Goal: Task Accomplishment & Management: Manage account settings

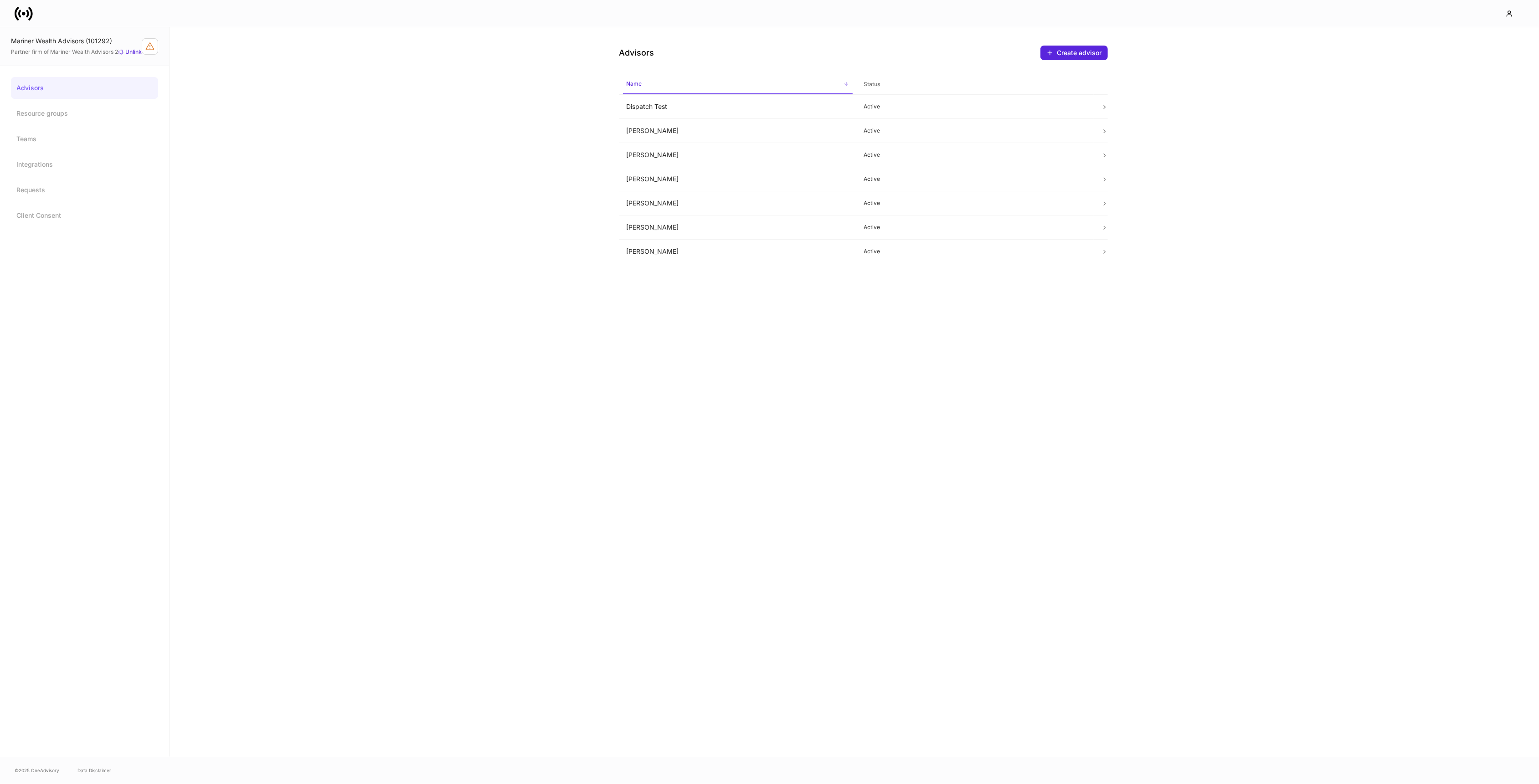
click at [322, 321] on div "Advisors Create advisor Name sorted ascending Status Dispatch Test Active Erika…" at bounding box center [854, 392] width 1369 height 729
click at [24, 16] on icon at bounding box center [23, 14] width 19 height 19
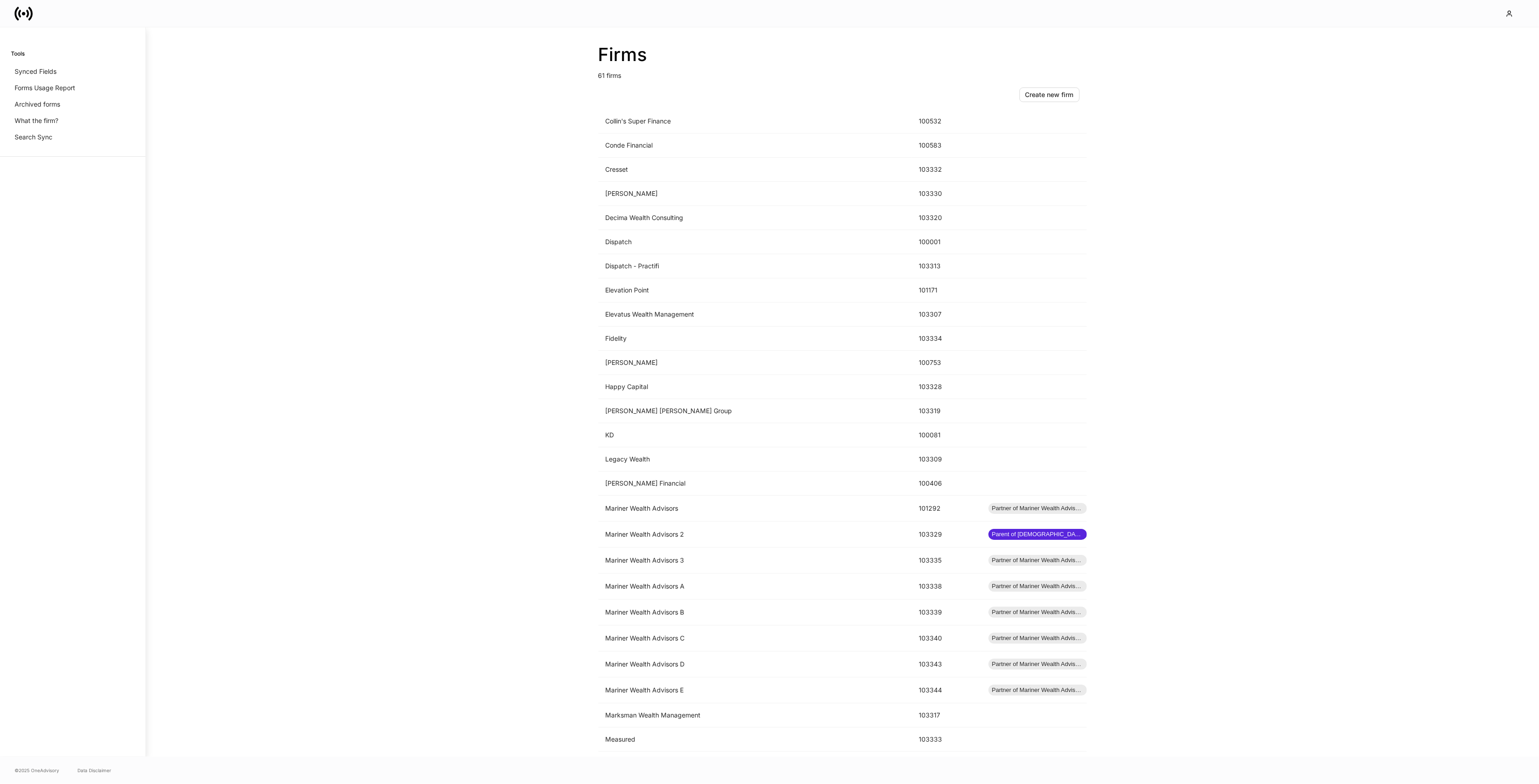
scroll to position [474, 0]
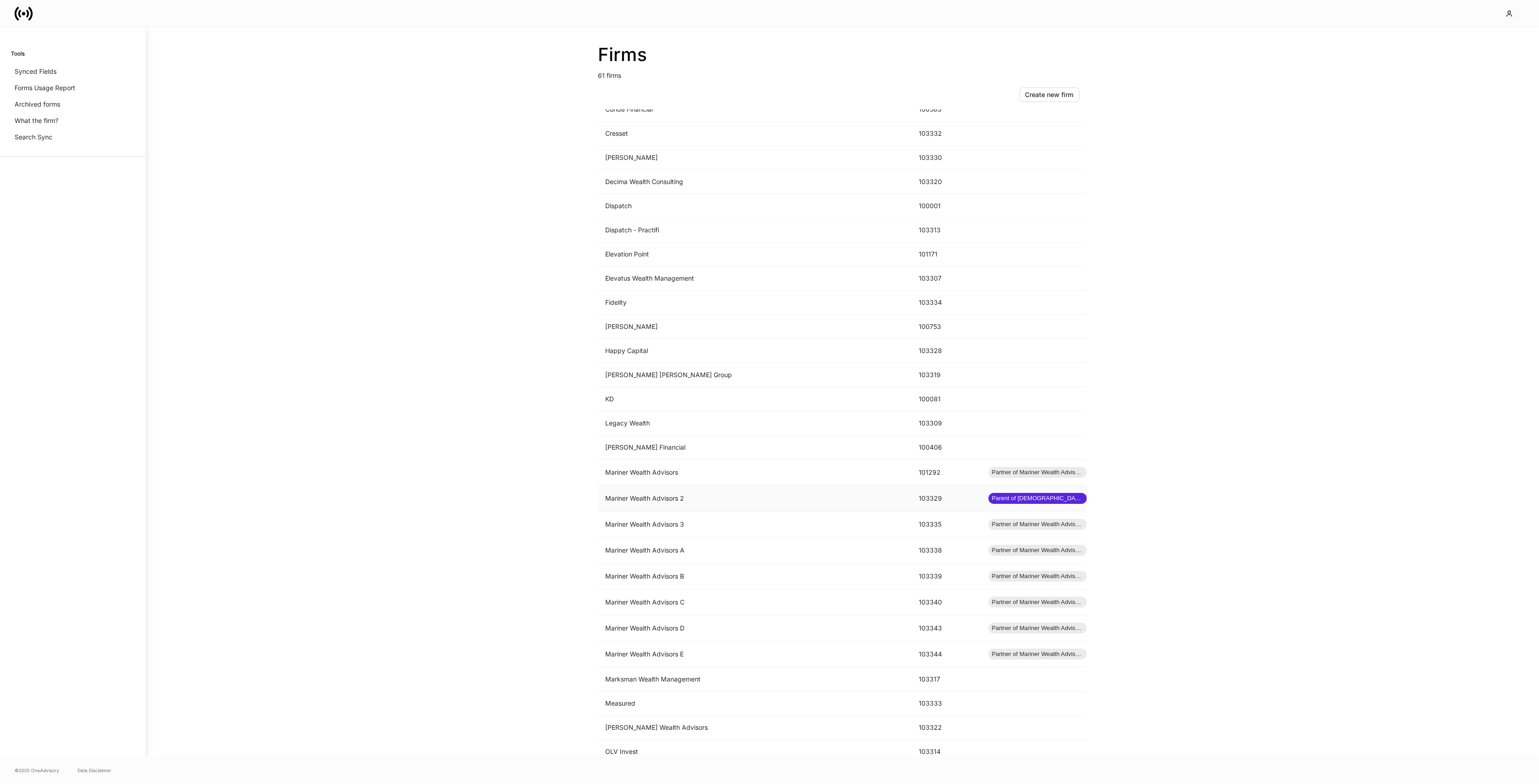
click at [744, 502] on td "Mariner Wealth Advisors 2" at bounding box center [755, 498] width 314 height 26
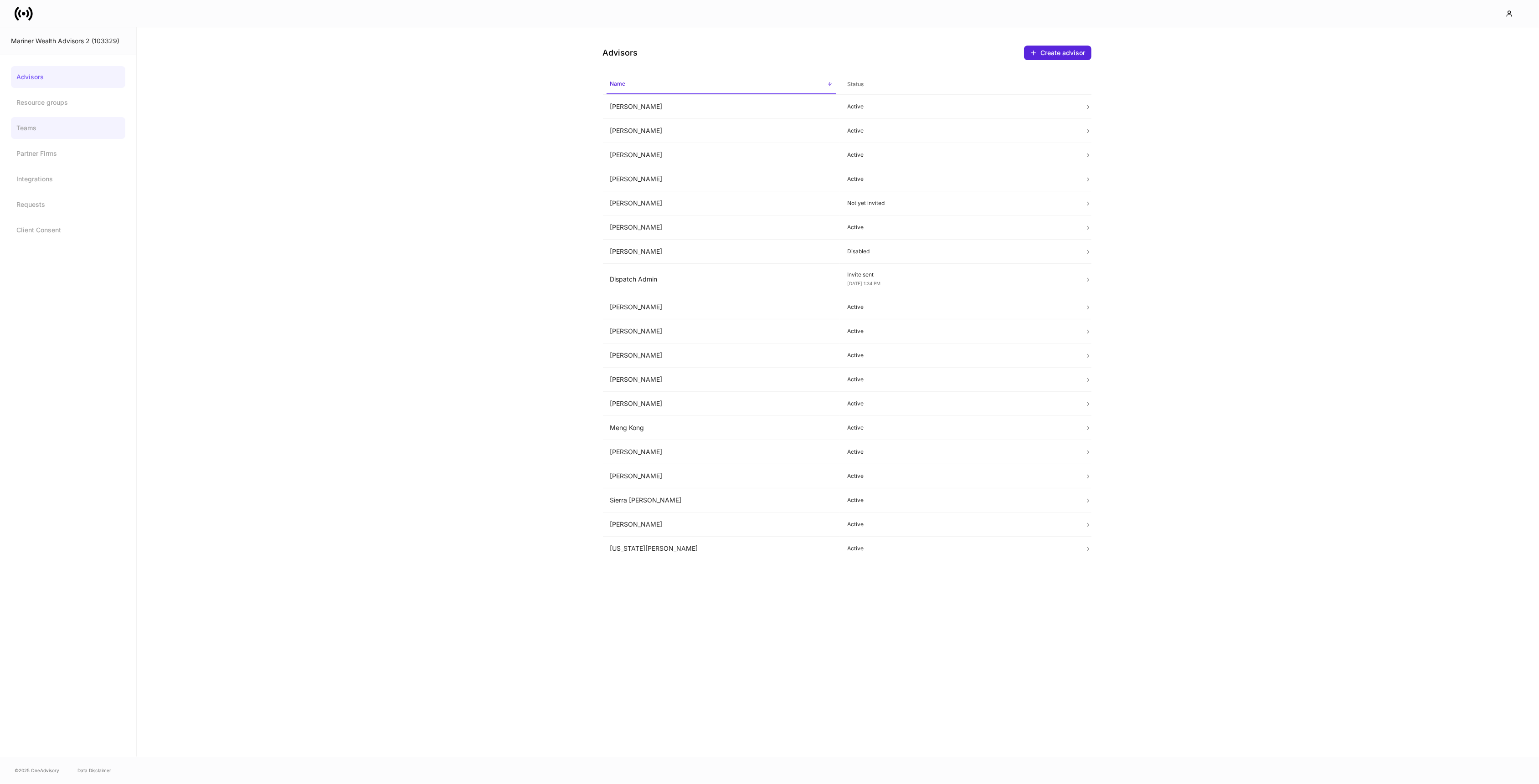
click at [63, 130] on link "Teams" at bounding box center [68, 128] width 114 height 22
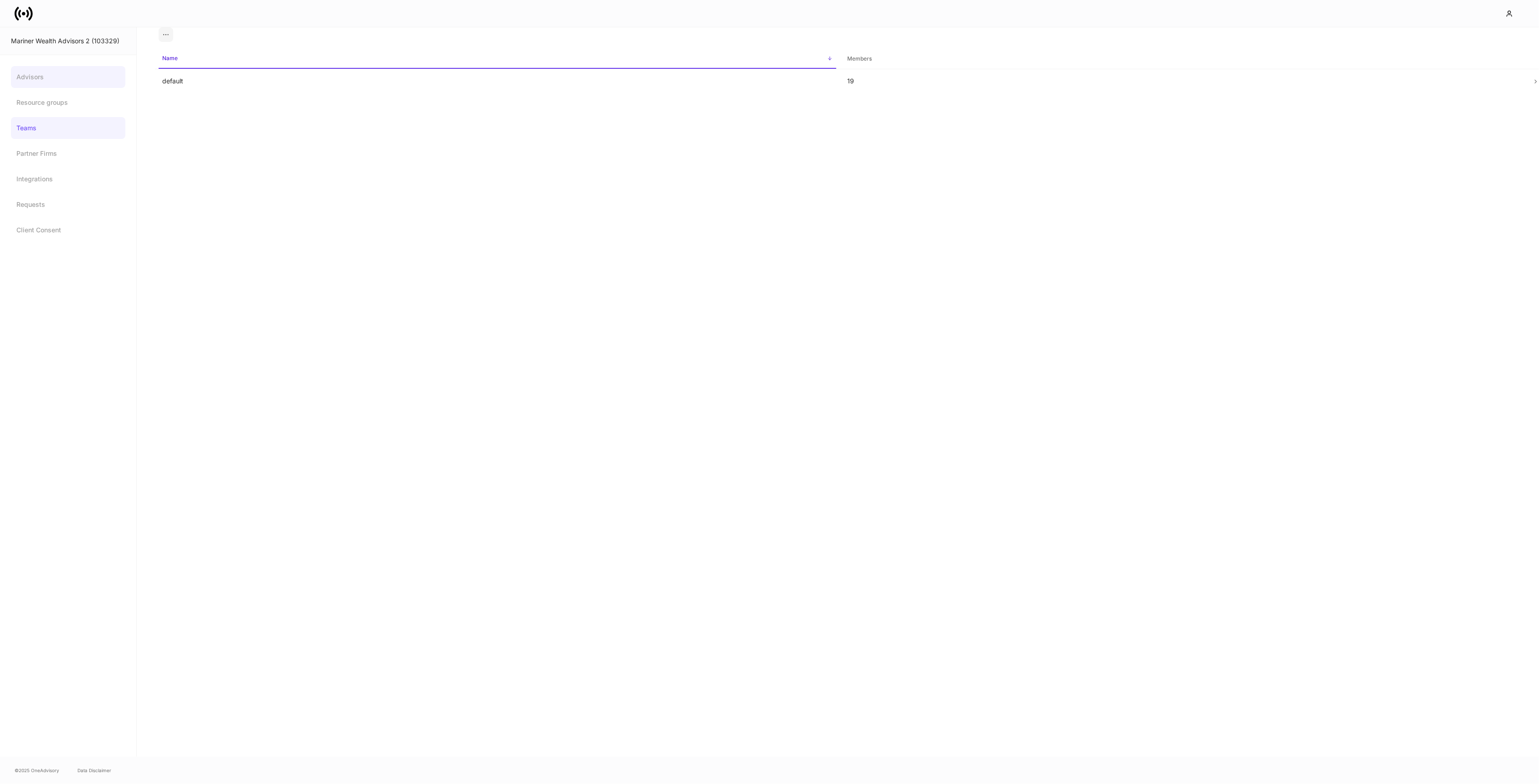
click at [81, 76] on link "Advisors" at bounding box center [68, 77] width 114 height 22
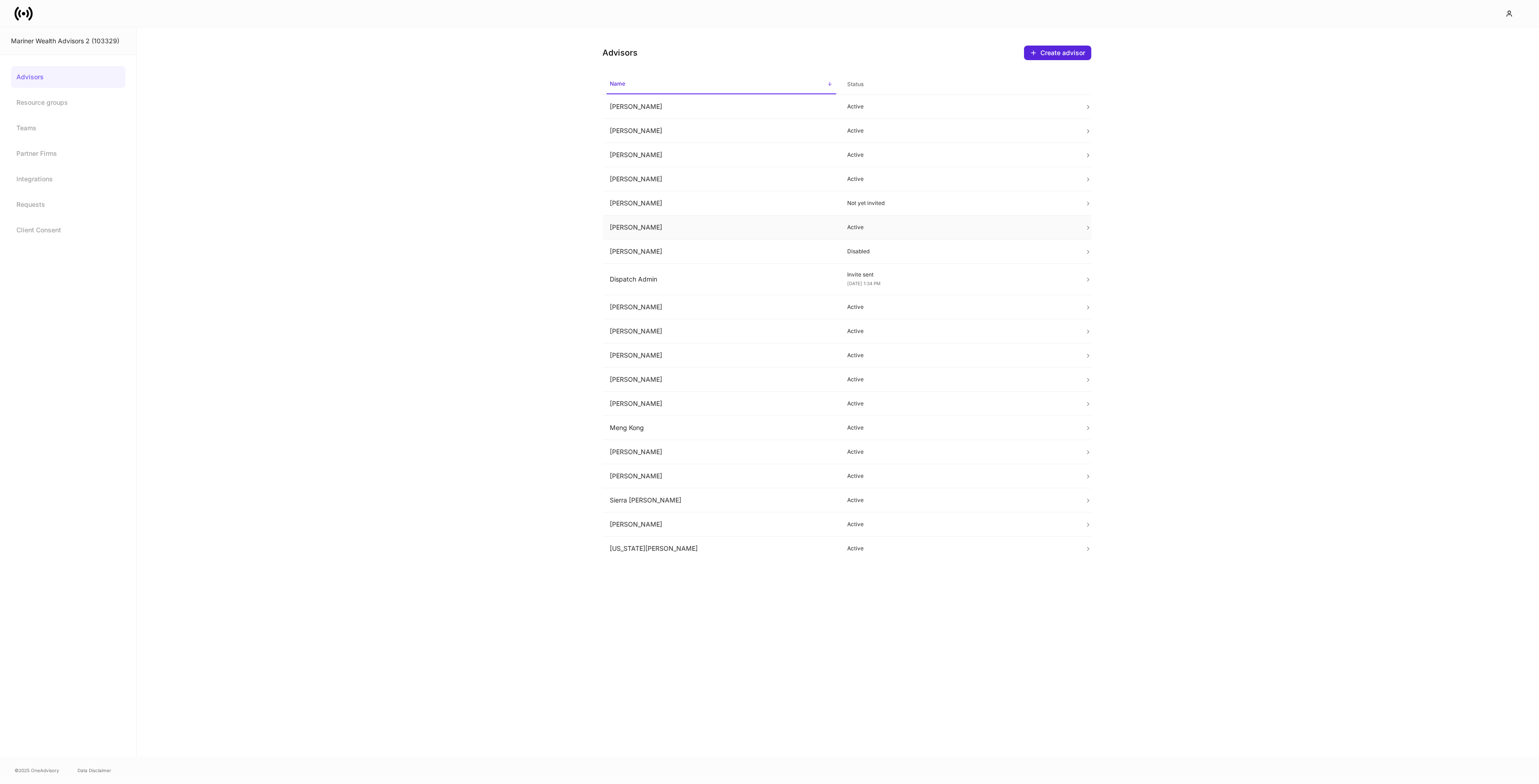
click at [804, 225] on td "Dan Cohen" at bounding box center [721, 227] width 237 height 24
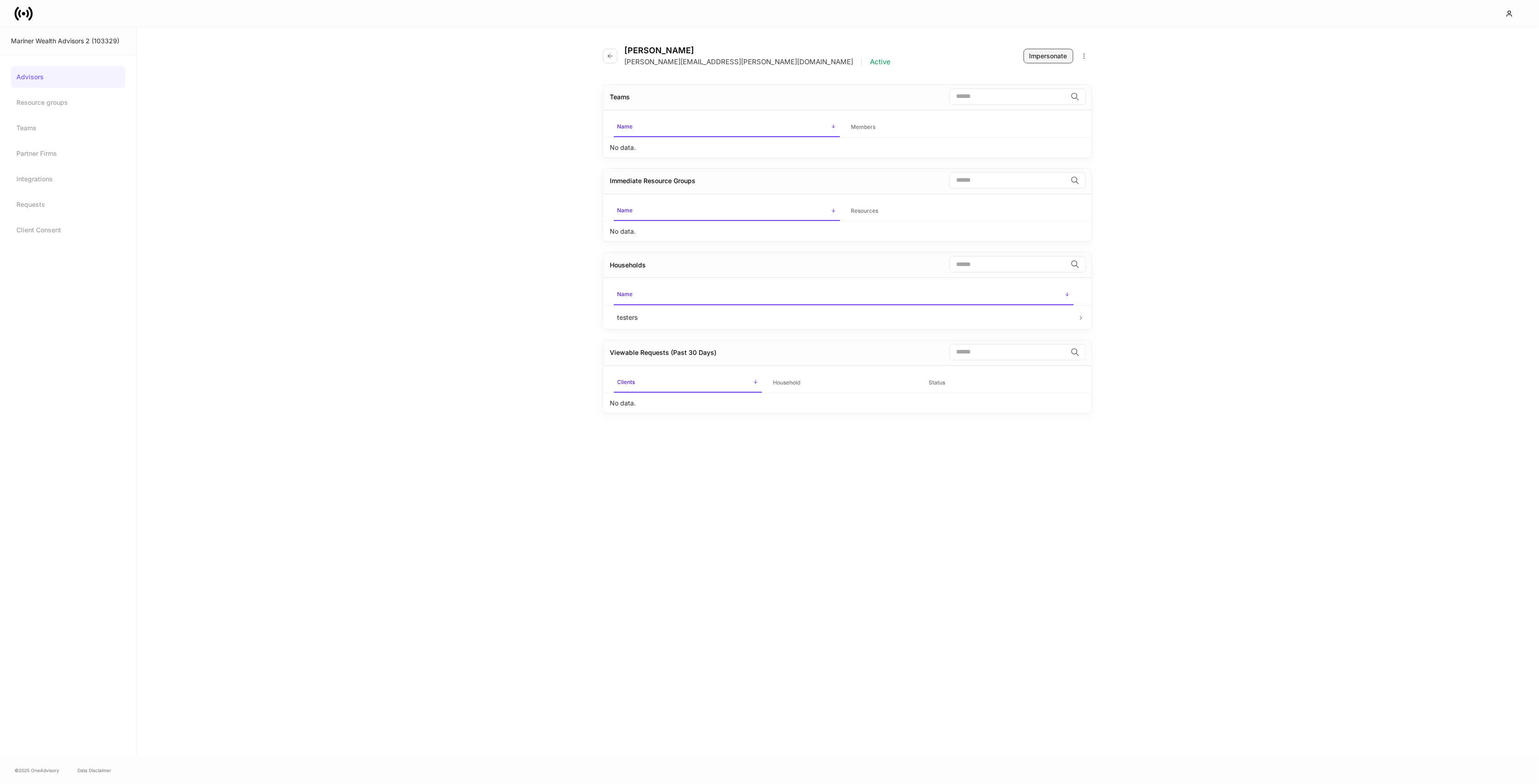
click at [1048, 53] on div "Impersonate" at bounding box center [1048, 56] width 38 height 9
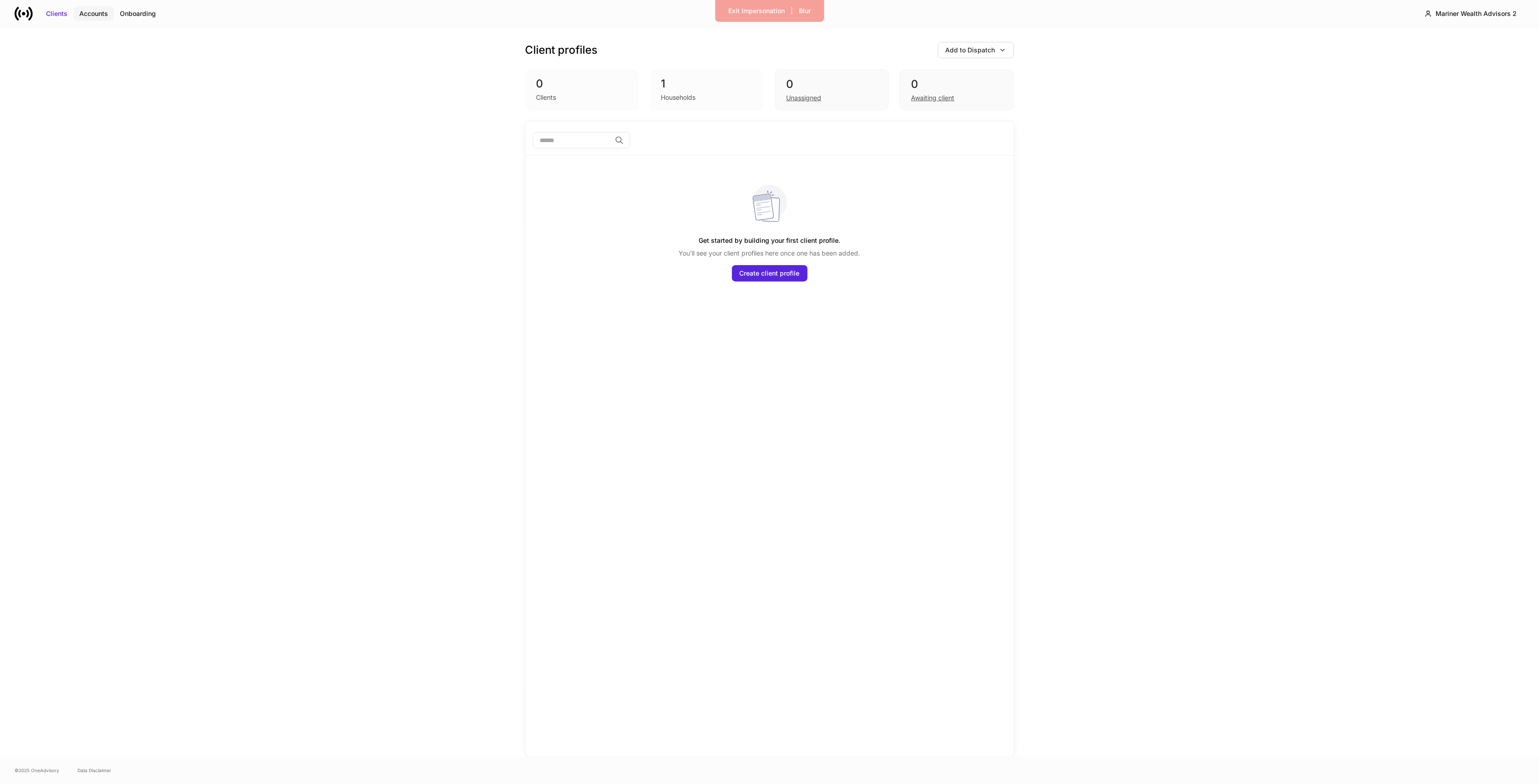
click at [97, 16] on div "Accounts" at bounding box center [94, 13] width 29 height 9
click at [26, 13] on icon at bounding box center [23, 14] width 19 height 19
click at [729, 10] on div "Exit Impersonation" at bounding box center [756, 11] width 57 height 9
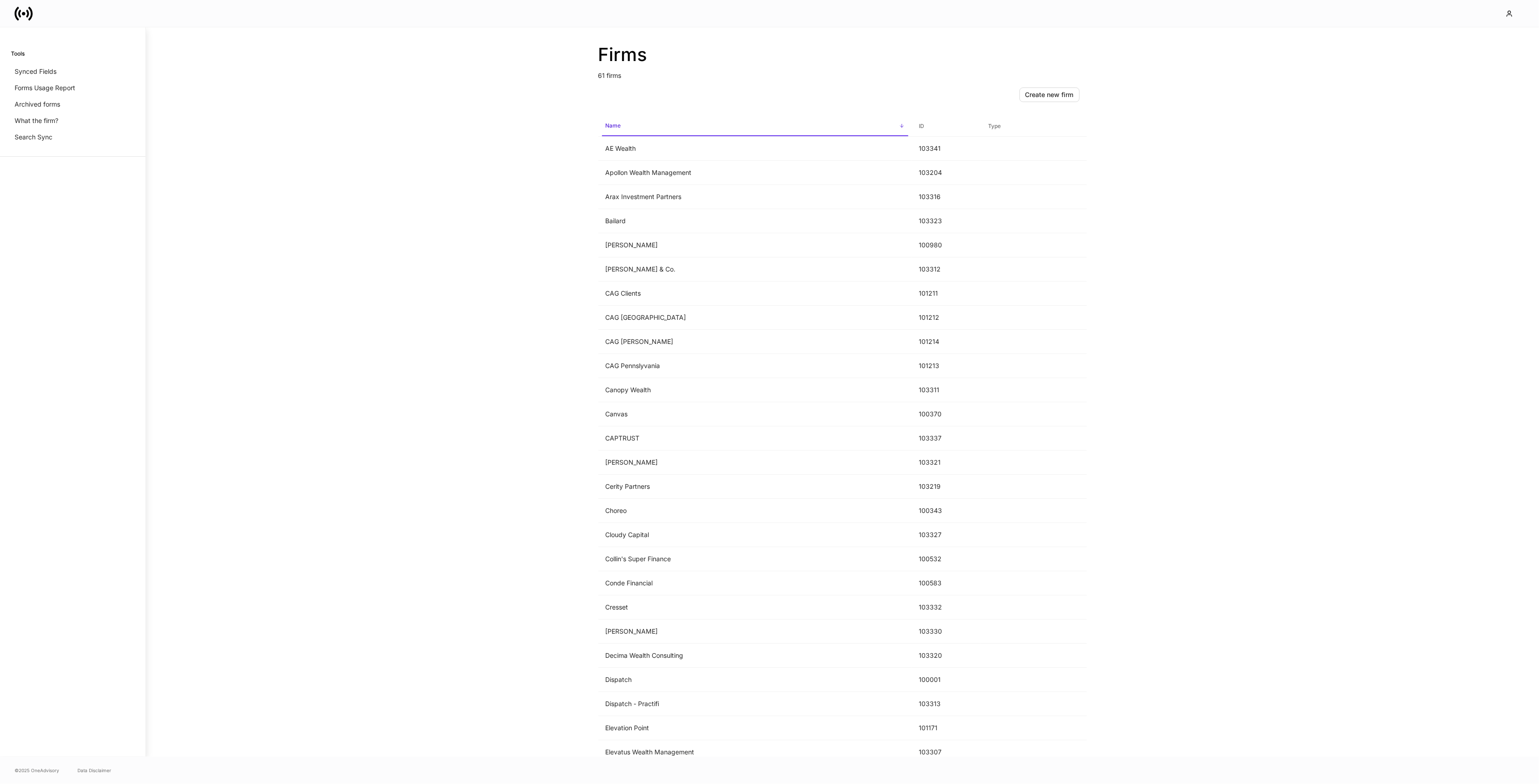
click at [393, 199] on div "Firms 61 firms Create new firm Name sorted ascending ID Type AE Wealth 103341 A…" at bounding box center [842, 392] width 1393 height 729
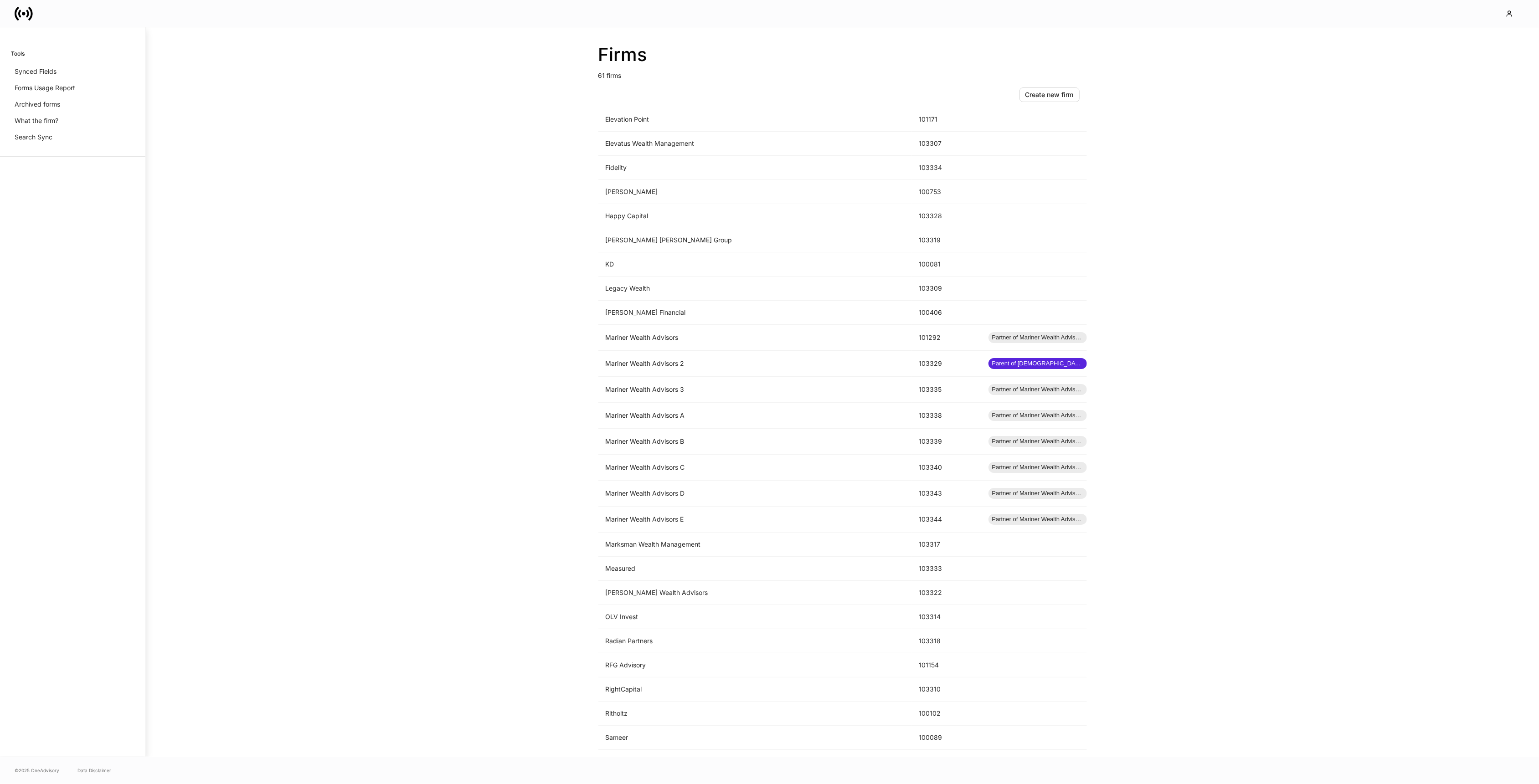
scroll to position [589, 0]
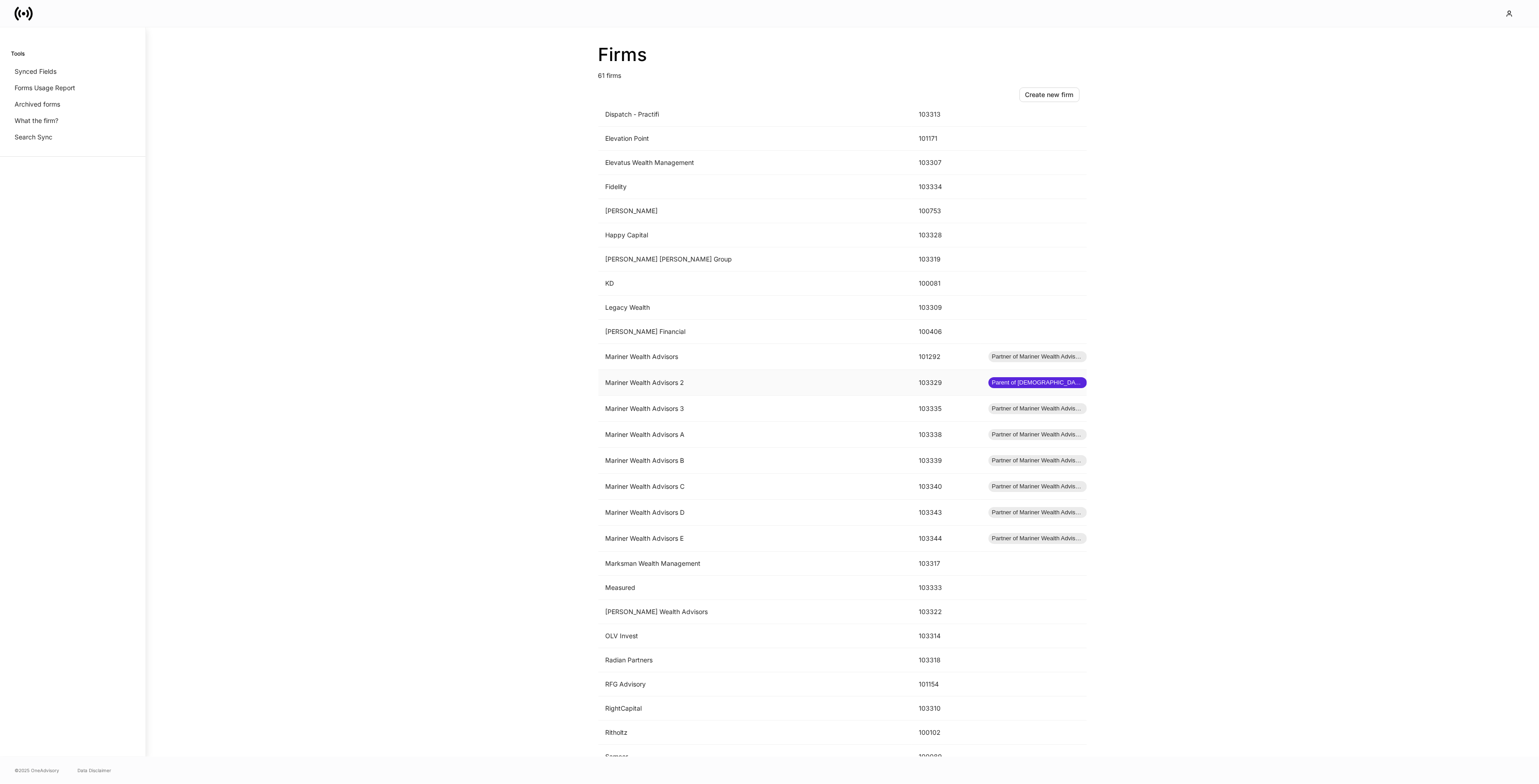
click at [850, 389] on td "Mariner Wealth Advisors 2" at bounding box center [755, 382] width 314 height 26
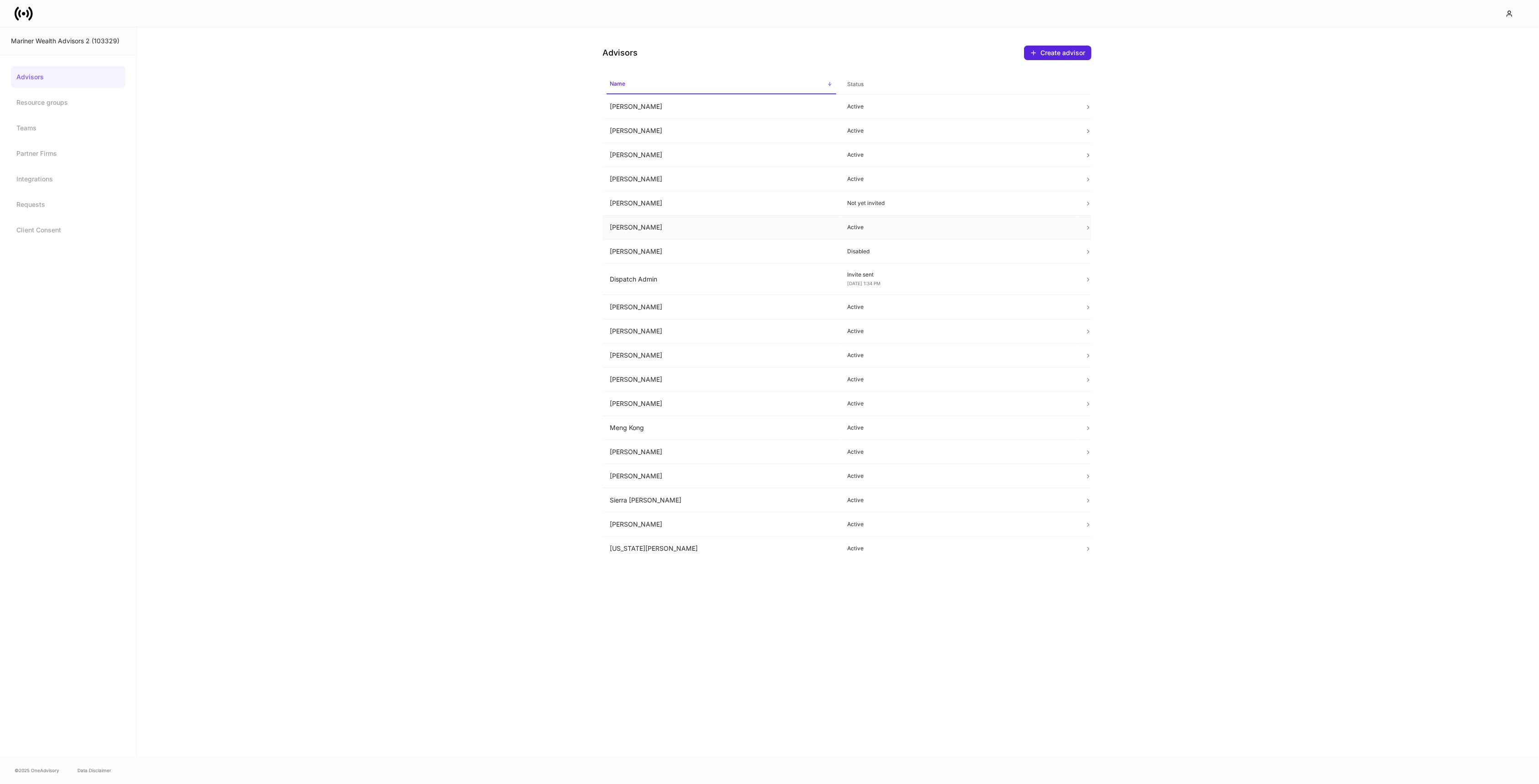
click at [679, 229] on td "Dan Cohen" at bounding box center [721, 227] width 237 height 24
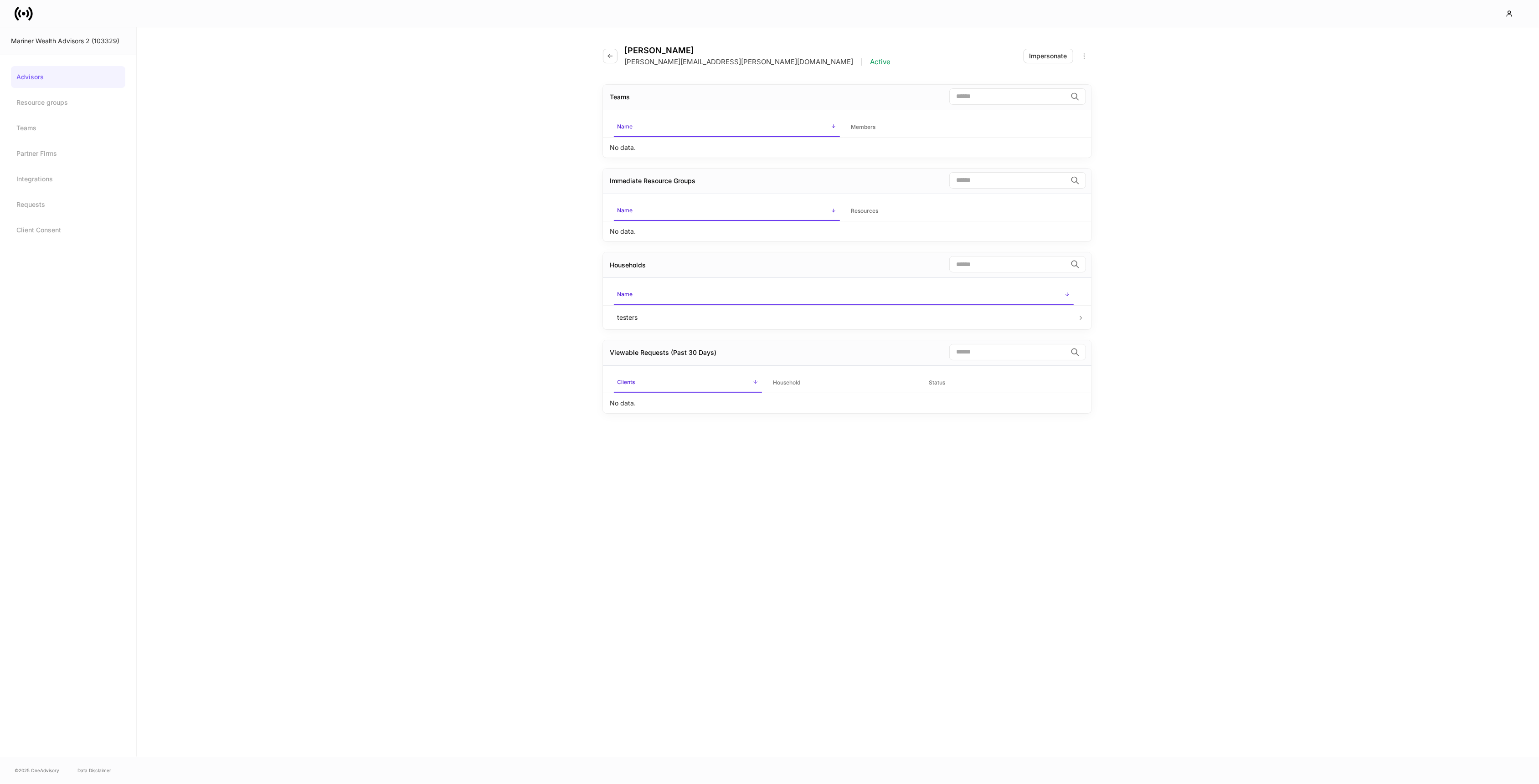
click at [1050, 63] on div "Impersonate" at bounding box center [1057, 56] width 68 height 14
click at [1052, 56] on div "Impersonate" at bounding box center [1048, 56] width 38 height 9
click at [24, 11] on icon at bounding box center [23, 14] width 19 height 19
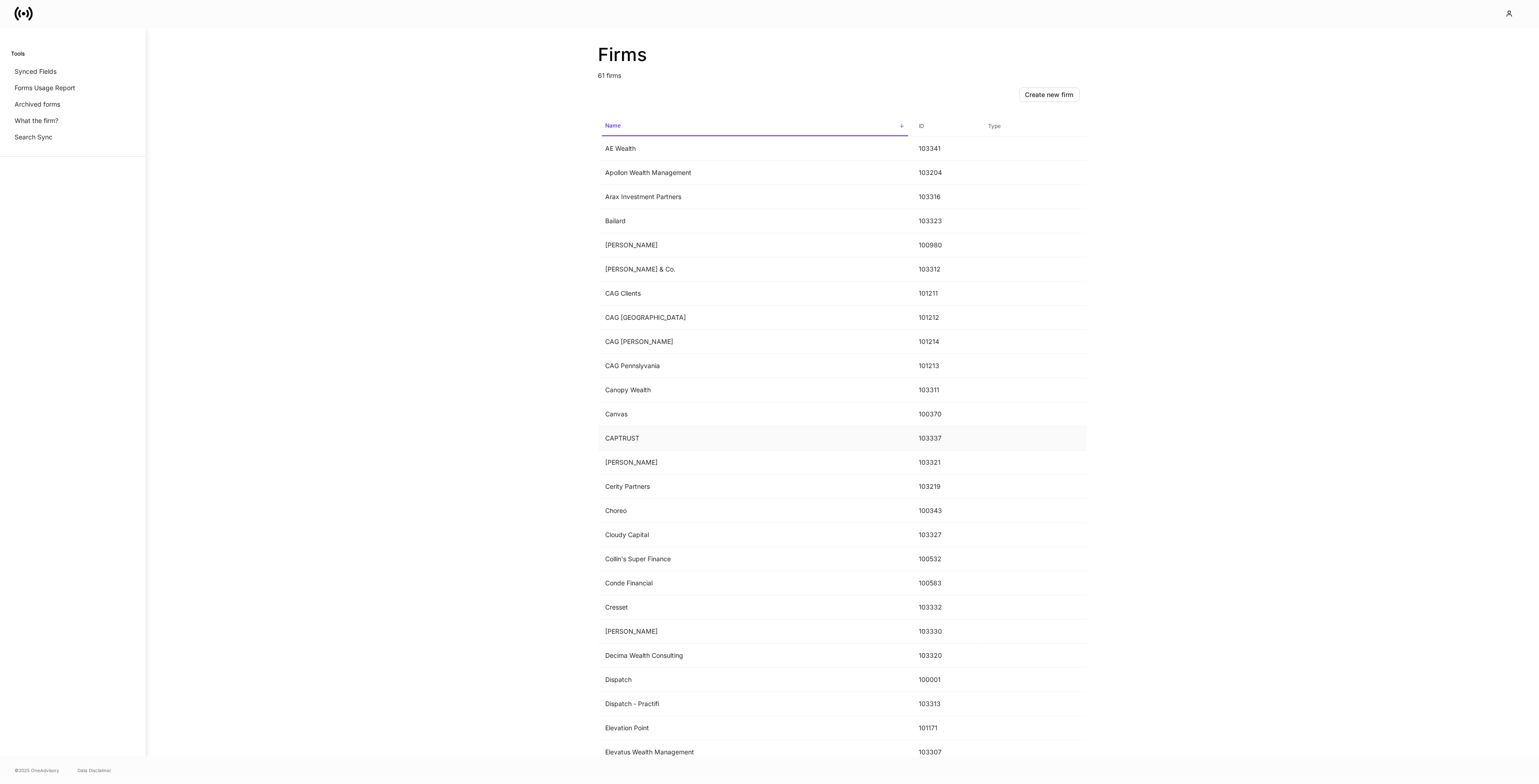
scroll to position [2, 0]
click at [658, 682] on td "Dispatch" at bounding box center [755, 677] width 314 height 24
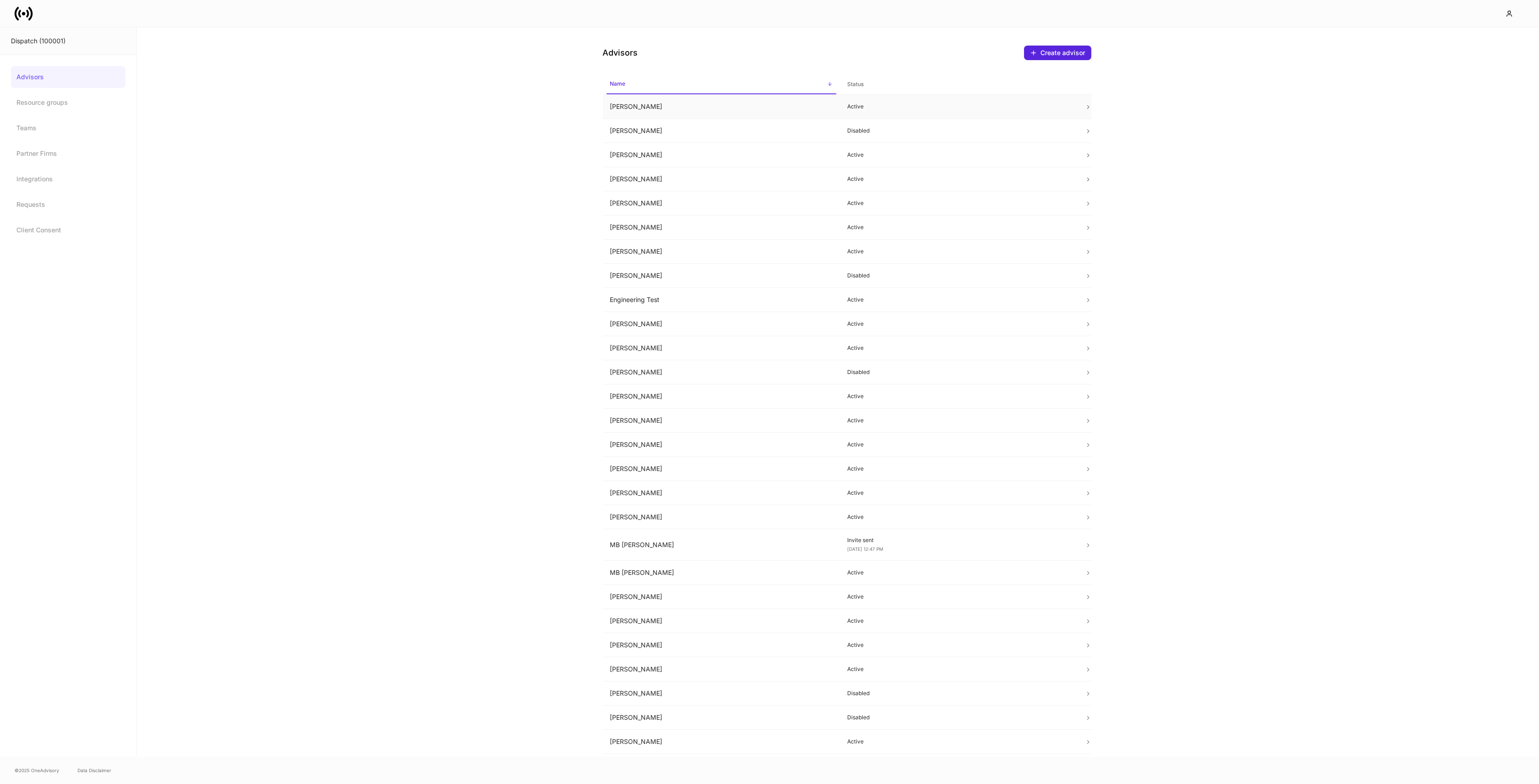
click at [667, 112] on td "Brad Falk" at bounding box center [721, 107] width 237 height 24
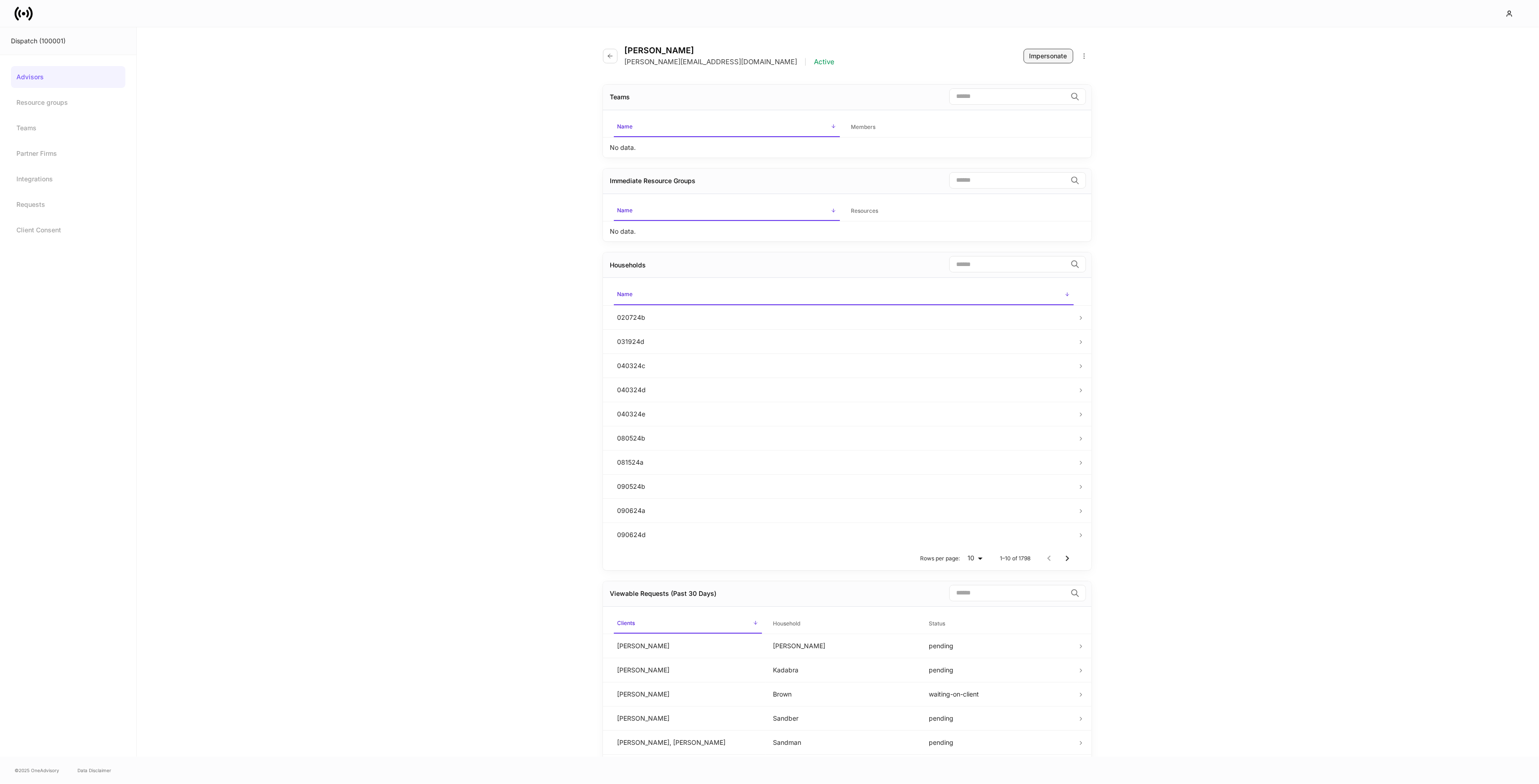
click at [1057, 59] on div "Impersonate" at bounding box center [1048, 56] width 38 height 9
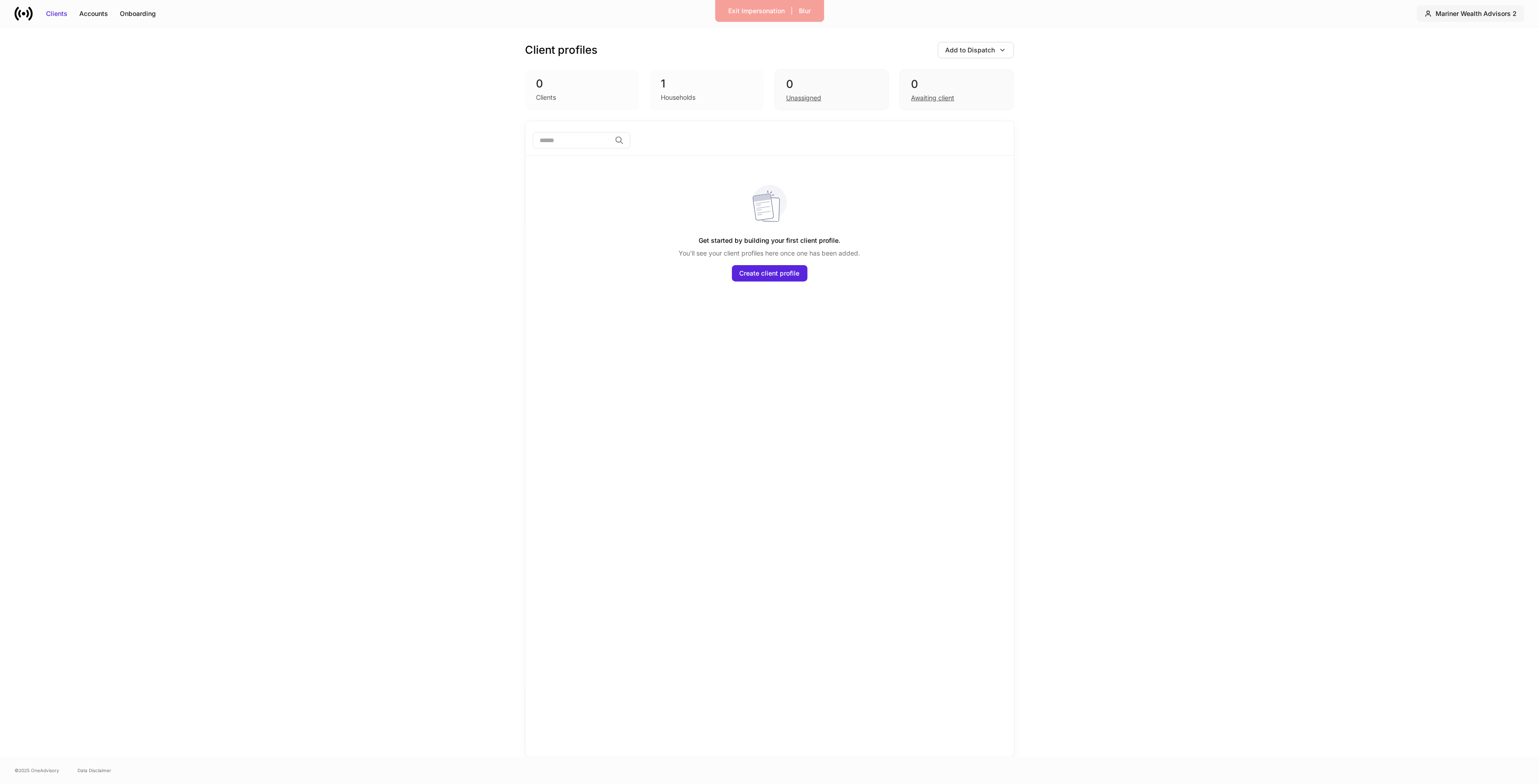
click at [1475, 16] on div "Mariner Wealth Advisors 2" at bounding box center [1476, 13] width 81 height 9
click at [1460, 60] on div "Mariner Wealth Advisors 2" at bounding box center [1462, 64] width 79 height 9
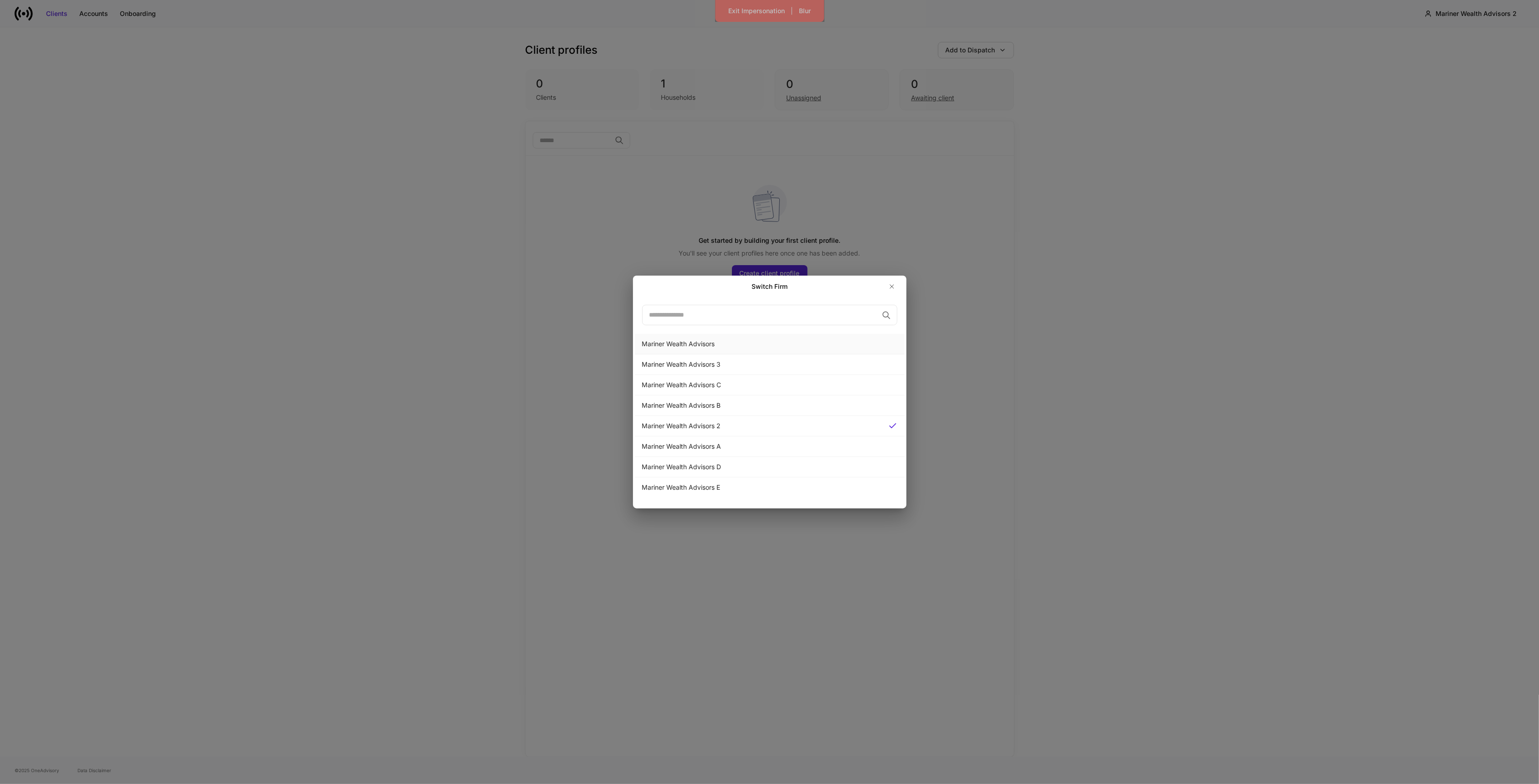
click at [716, 343] on div "Mariner Wealth Advisors" at bounding box center [770, 343] width 255 height 9
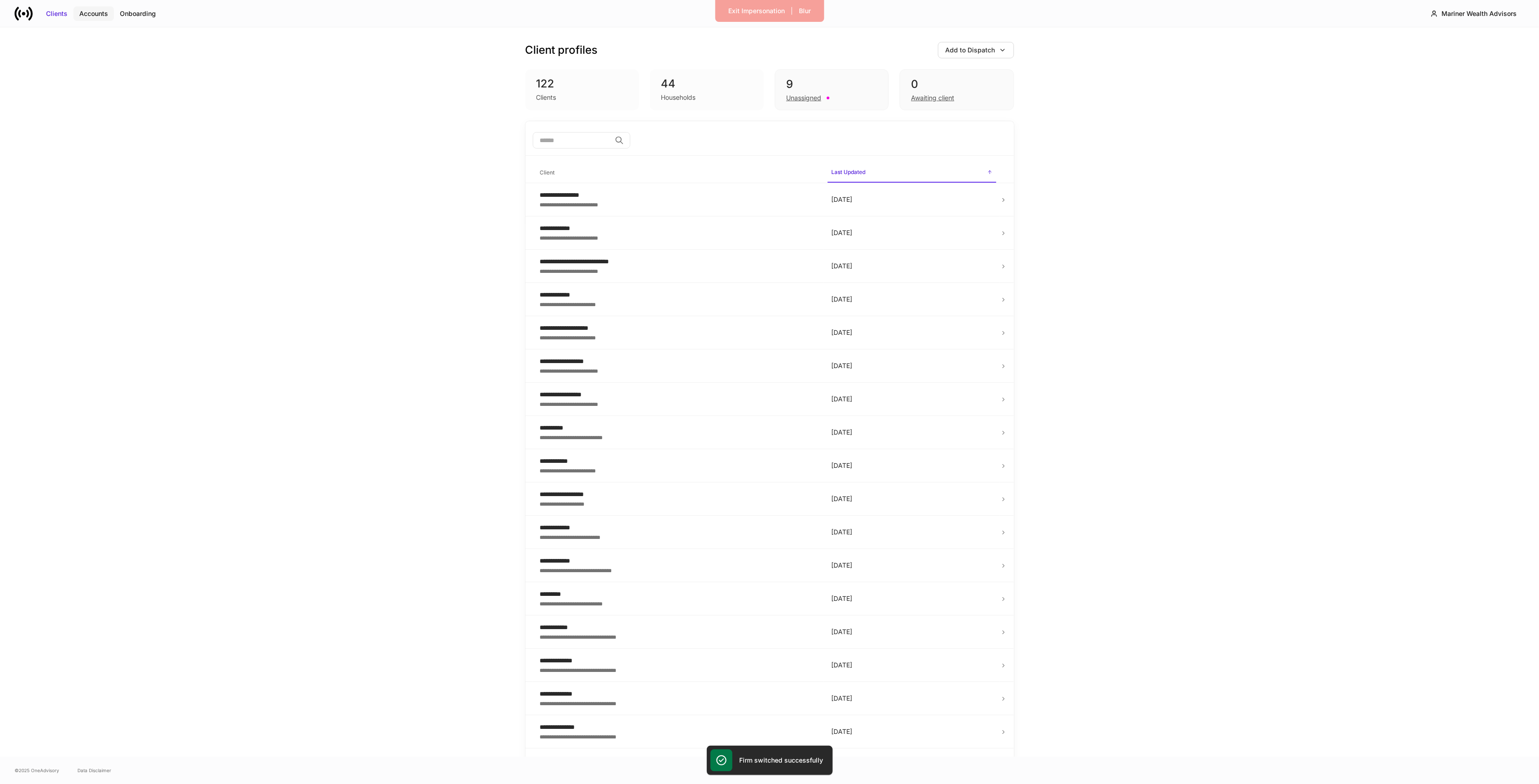
click at [94, 13] on div "Accounts" at bounding box center [94, 13] width 29 height 9
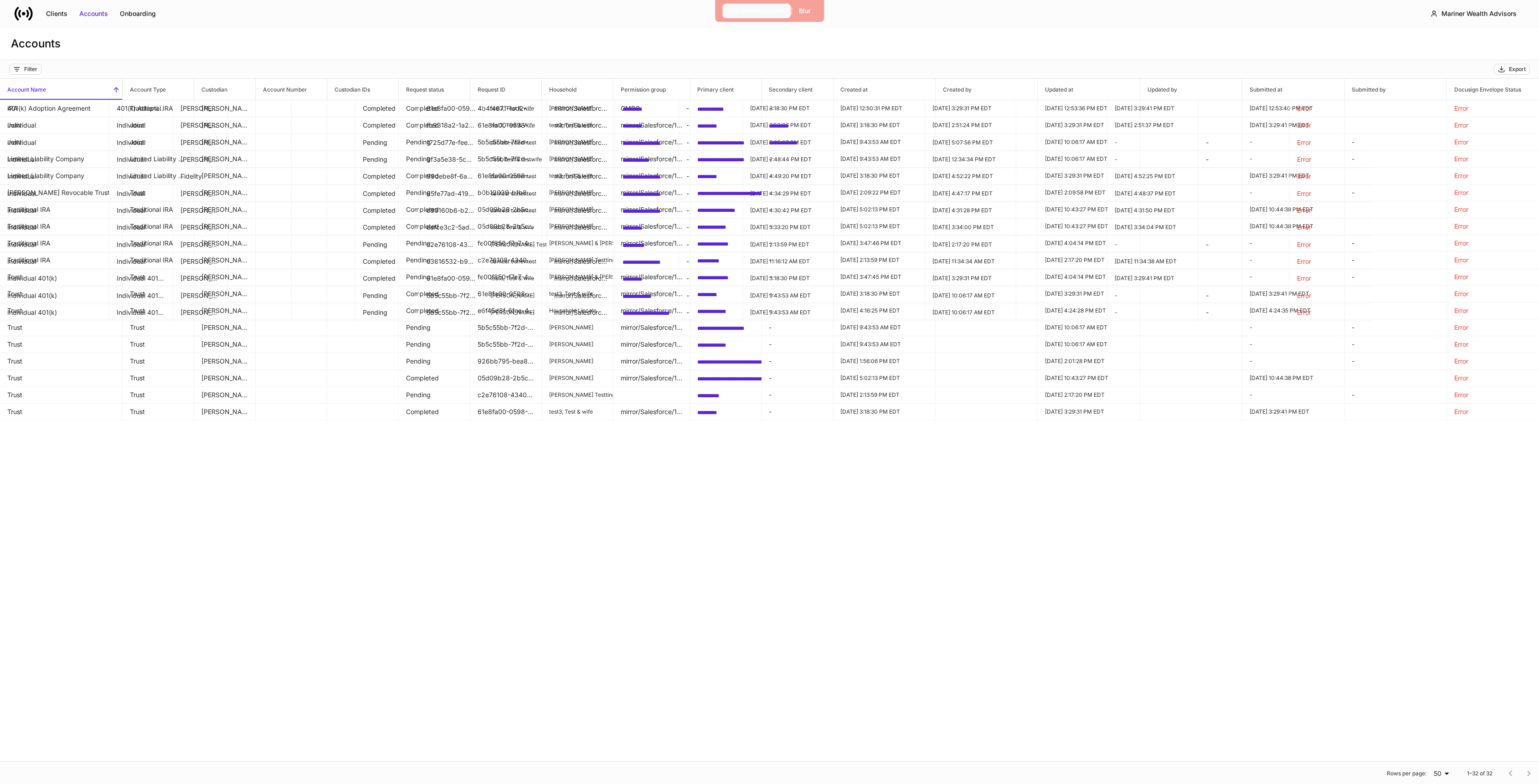
click at [735, 16] on button "Exit Impersonation" at bounding box center [756, 11] width 68 height 14
